Goal: Find specific page/section: Locate a particular part of the current website

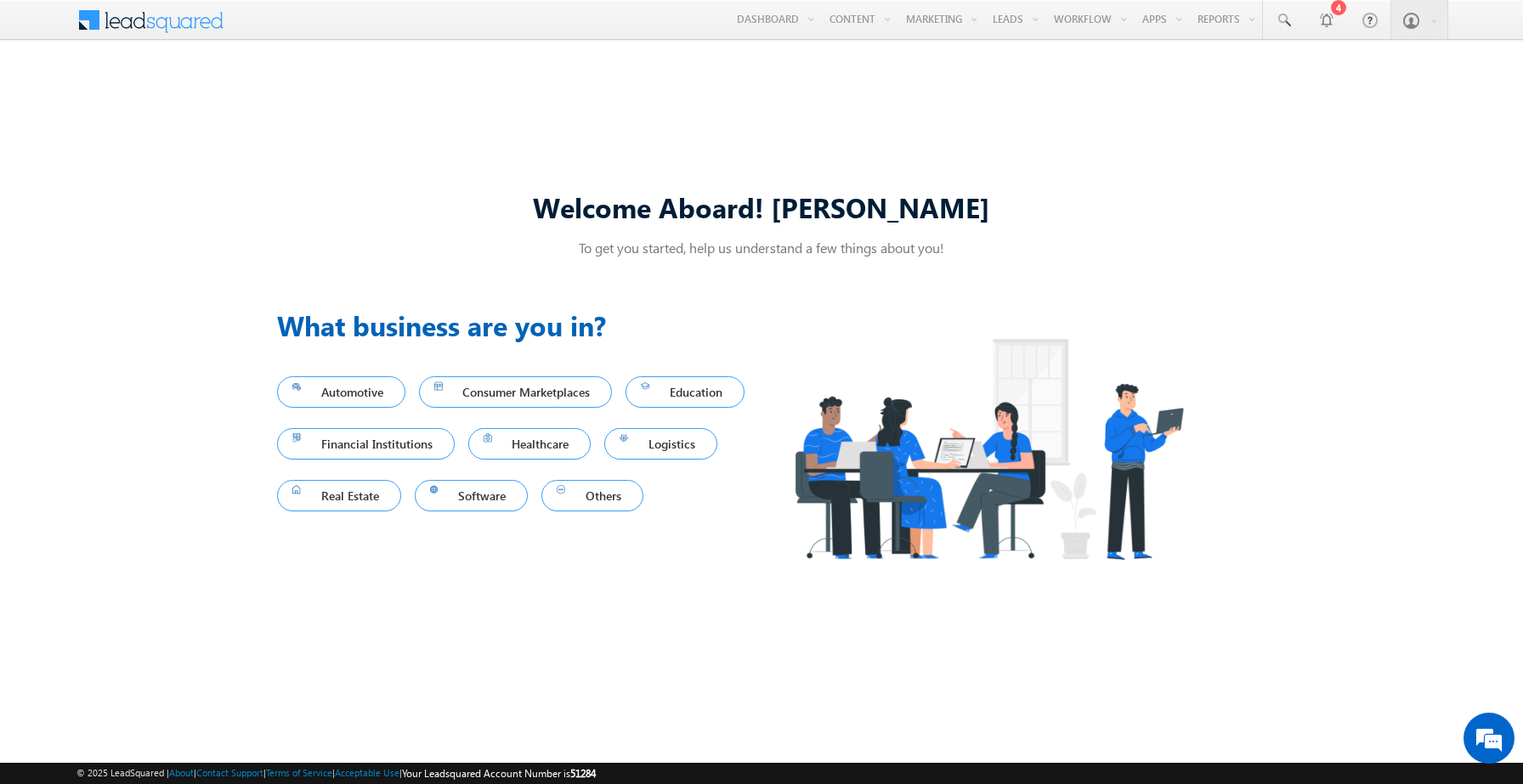
click at [1409, 121] on div "Welcome Aboard! [PERSON_NAME] To get you started, help us understand a few thin…" at bounding box center [762, 392] width 1523 height 670
click at [1281, 26] on span at bounding box center [1283, 20] width 17 height 17
paste input "8966708559"
type input "8966708559"
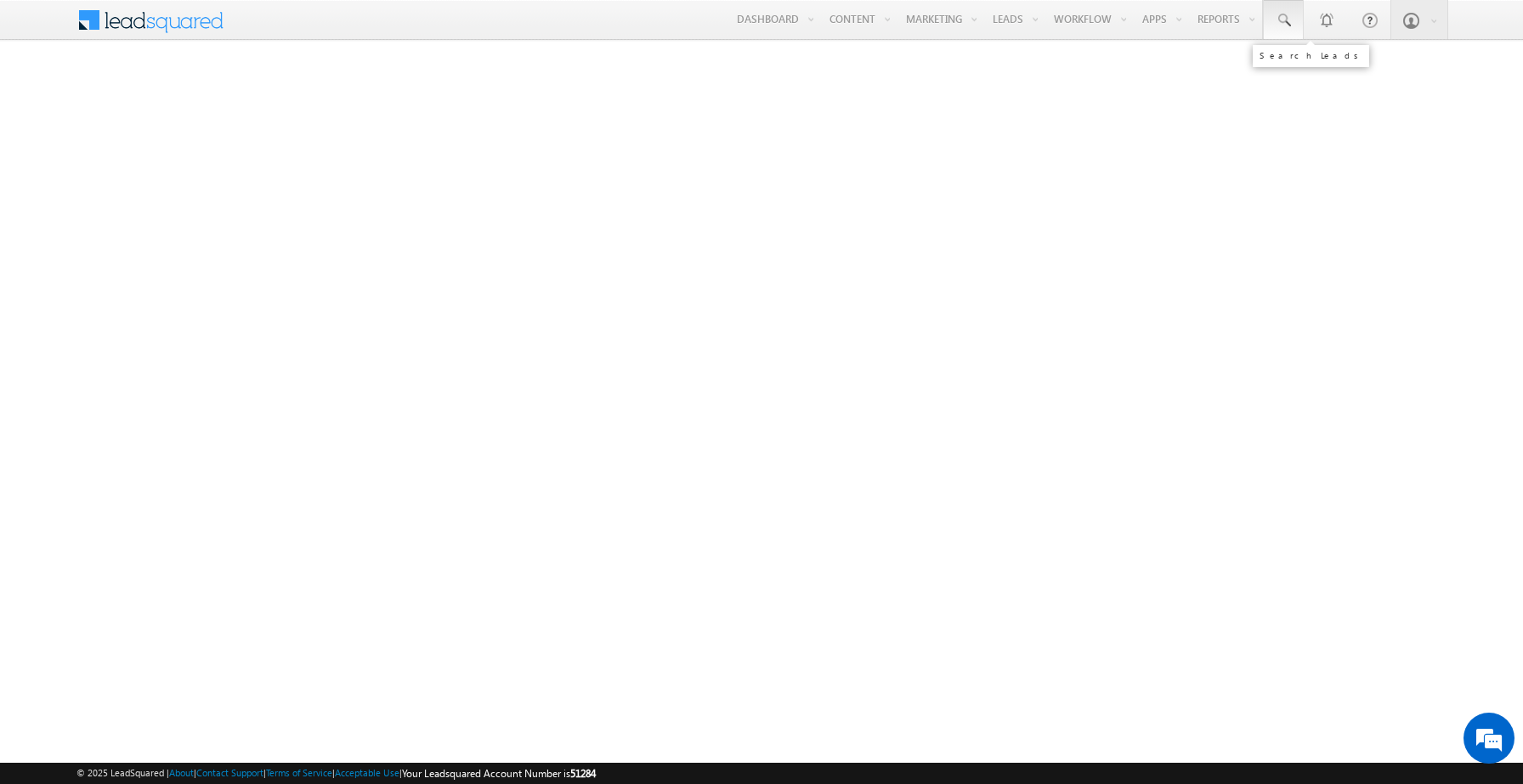
click at [1282, 18] on span at bounding box center [1283, 20] width 17 height 17
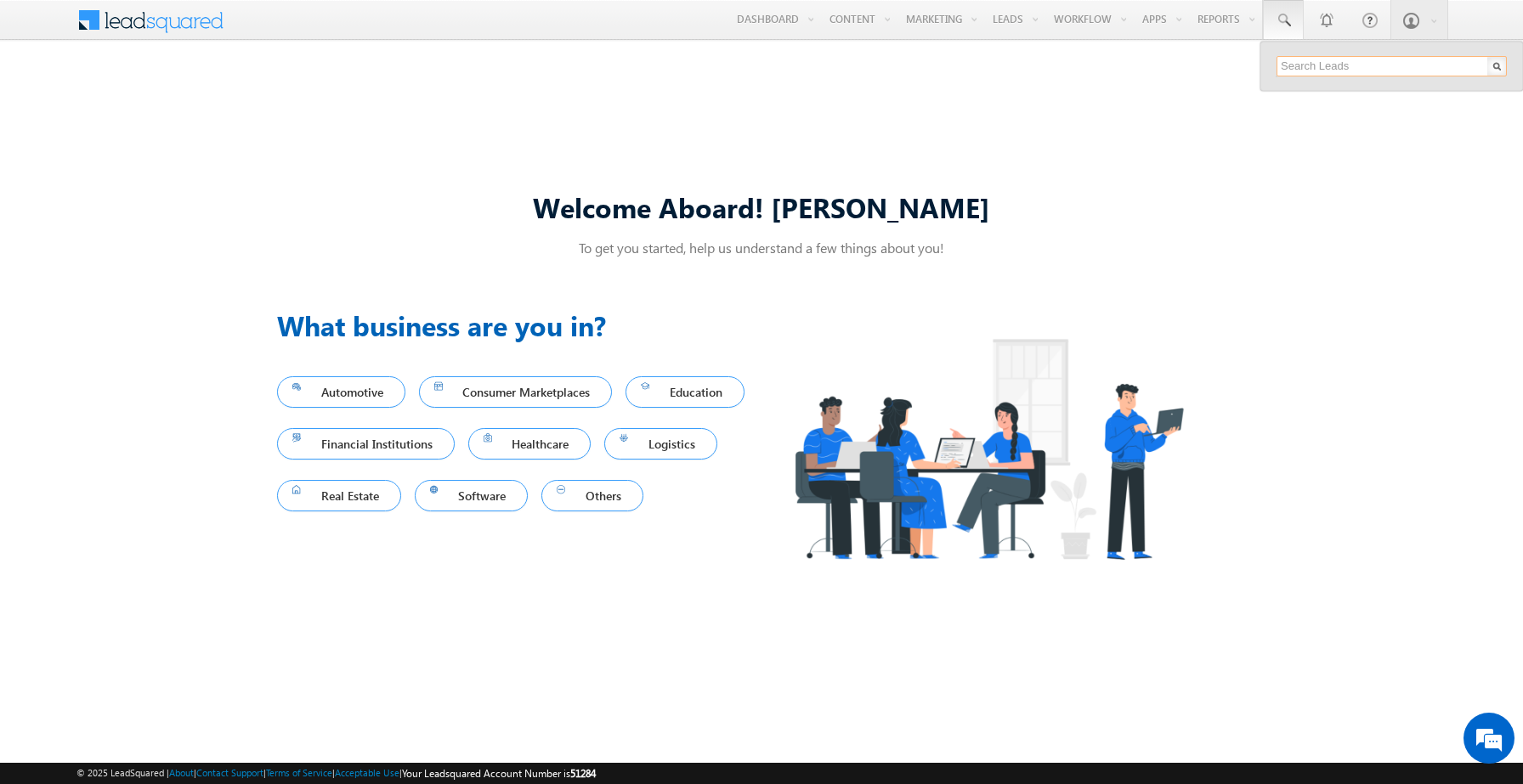
paste input "8966708559"
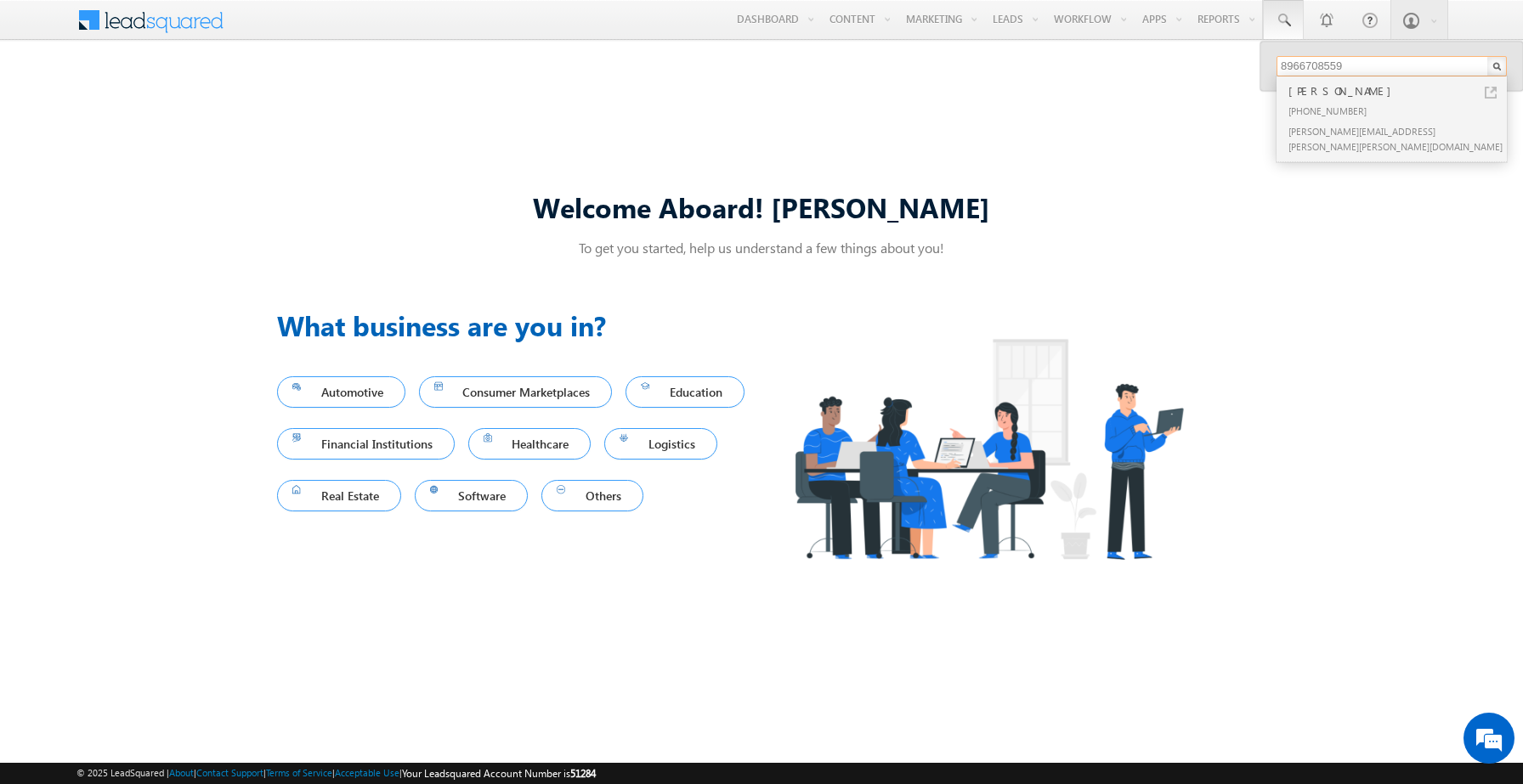
type input "8966708559"
click at [1343, 93] on div "[PERSON_NAME]" at bounding box center [1399, 91] width 227 height 18
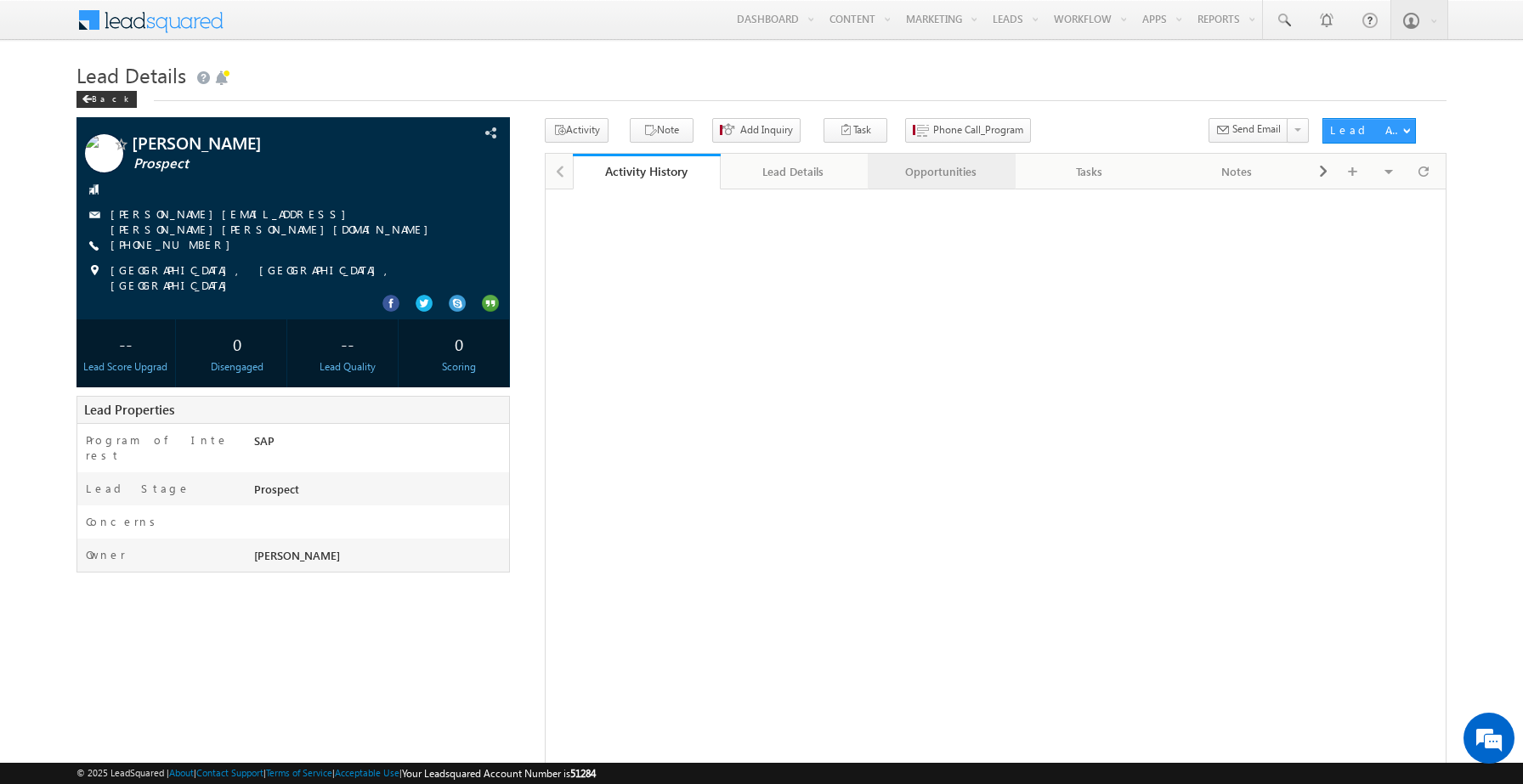
click at [932, 173] on div "Opportunities" at bounding box center [940, 171] width 119 height 20
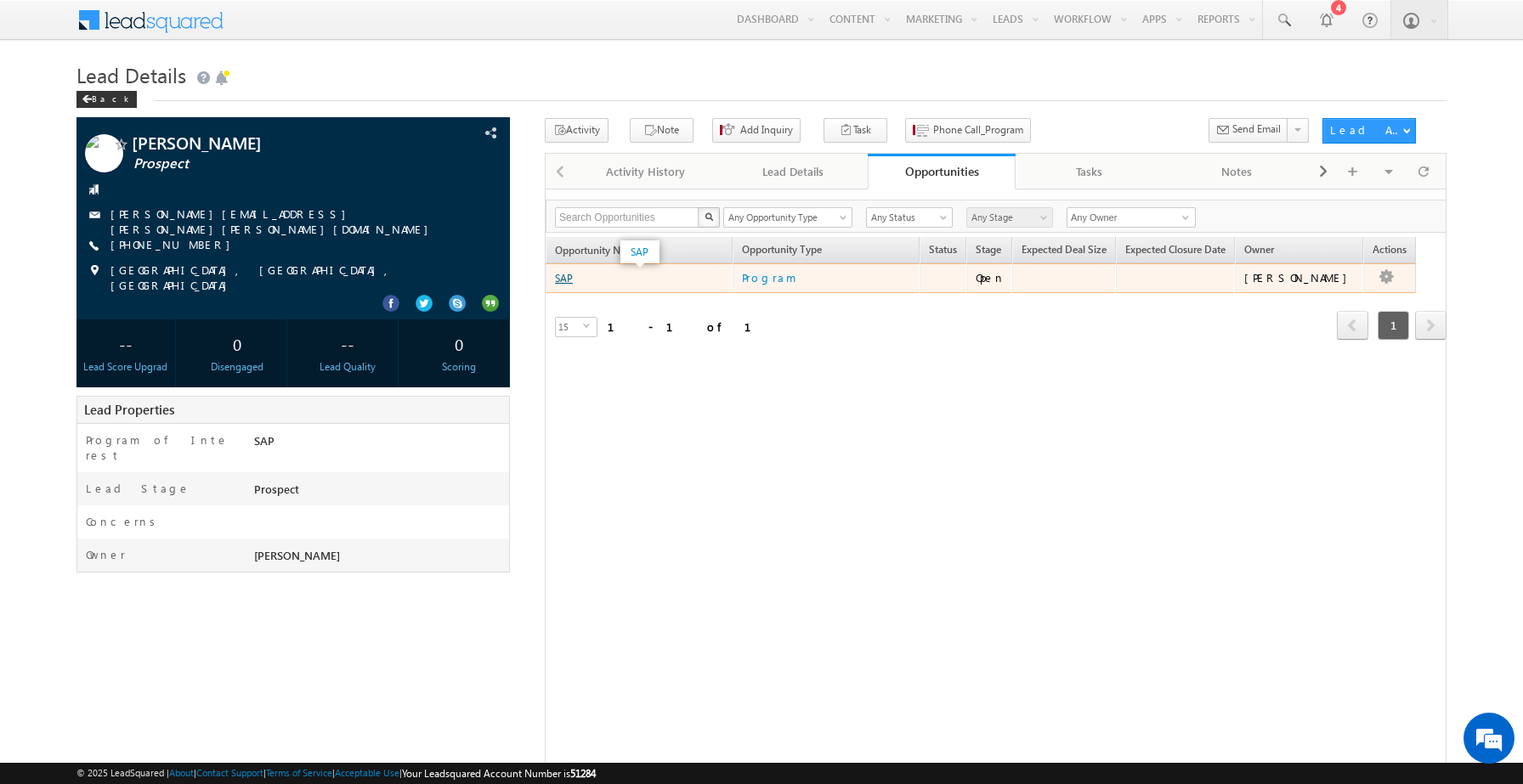
click at [565, 282] on link "SAP" at bounding box center [564, 278] width 18 height 12
